Goal: Use online tool/utility

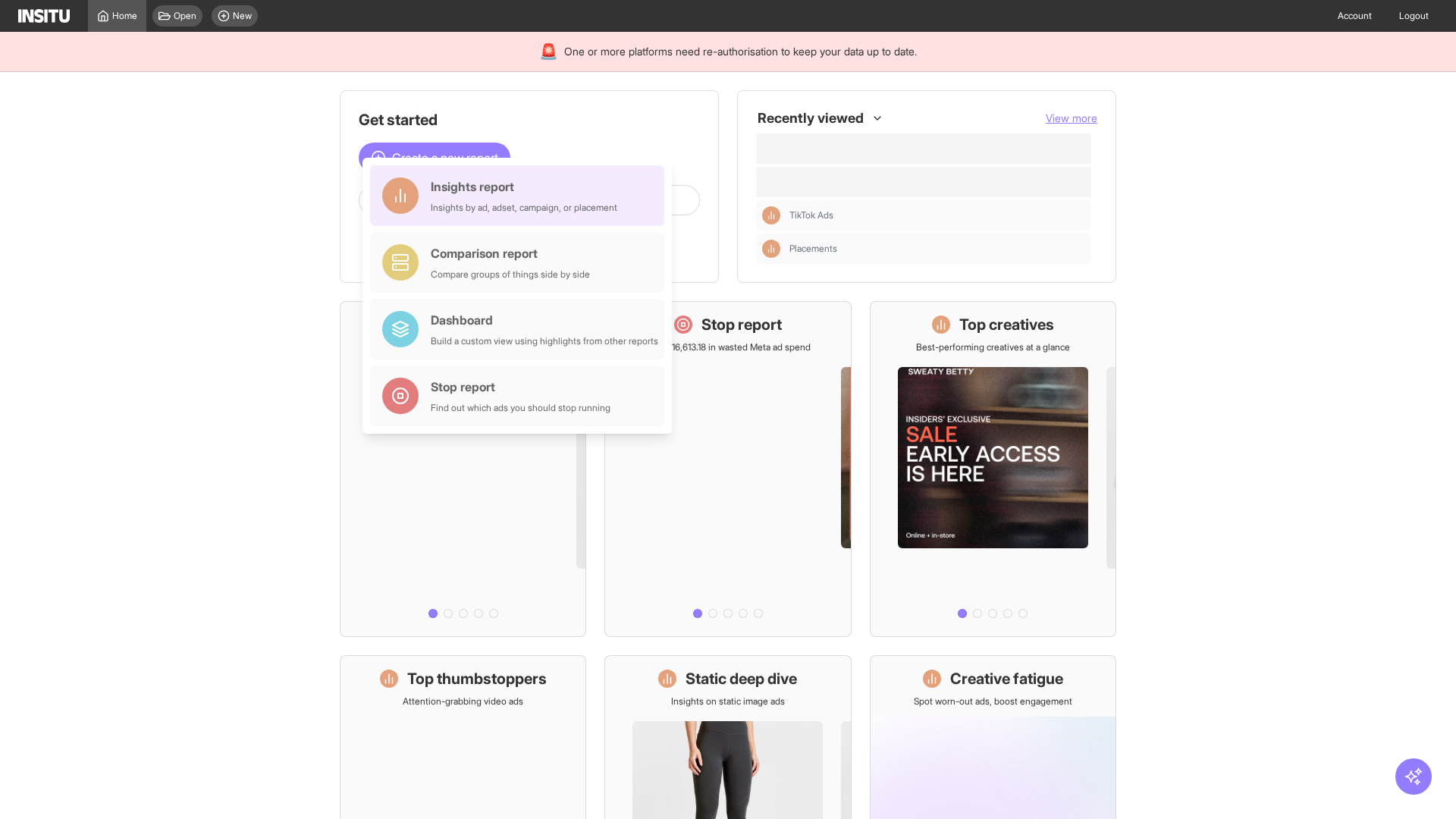
click at [521, 196] on div "Insights report Insights by ad, adset, campaign, or placement" at bounding box center [524, 195] width 186 height 36
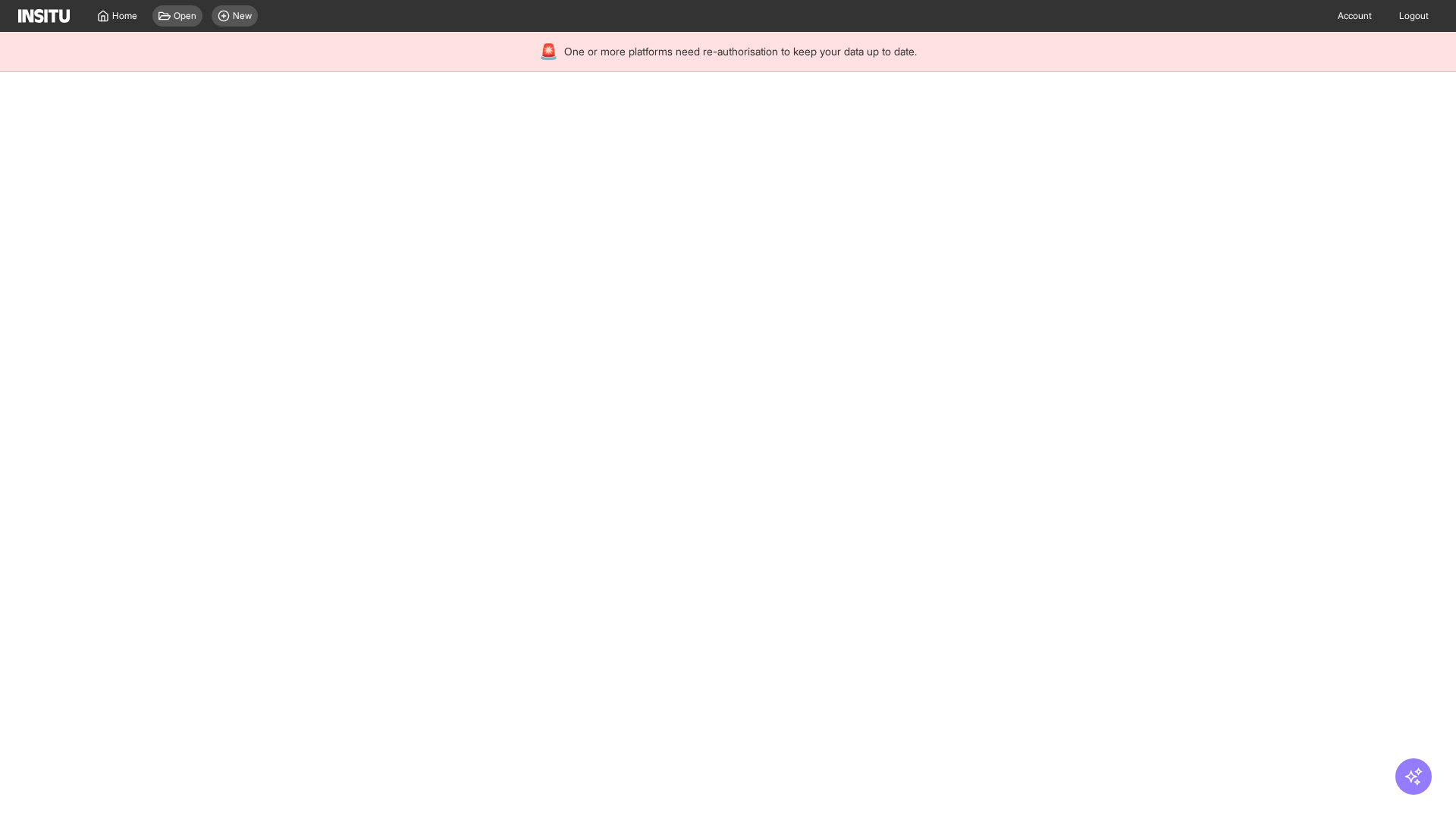
select select "**"
